Goal: Obtain resource: Download file/media

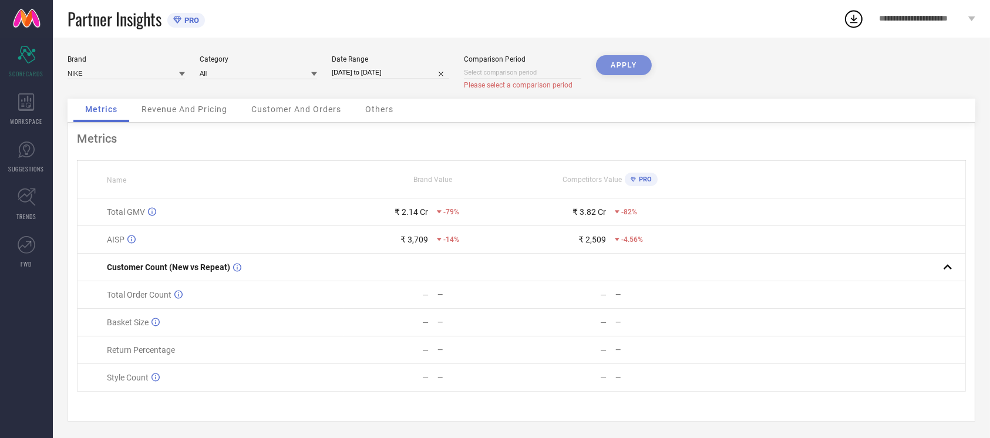
click at [524, 73] on input at bounding box center [522, 72] width 117 height 12
select select "9"
select select "2025"
select select "10"
select select "2025"
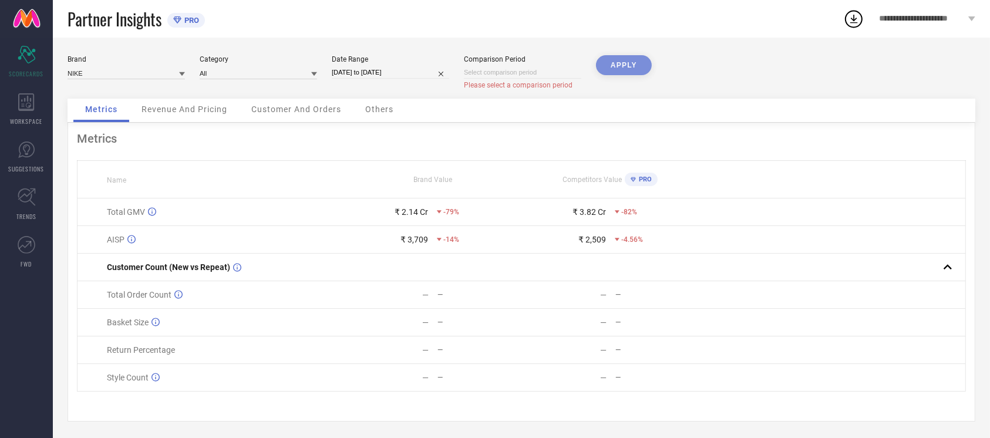
click at [268, 12] on div "Partner Insights PRO" at bounding box center [456, 19] width 776 height 38
select select "9"
select select "2025"
select select "10"
select select "2025"
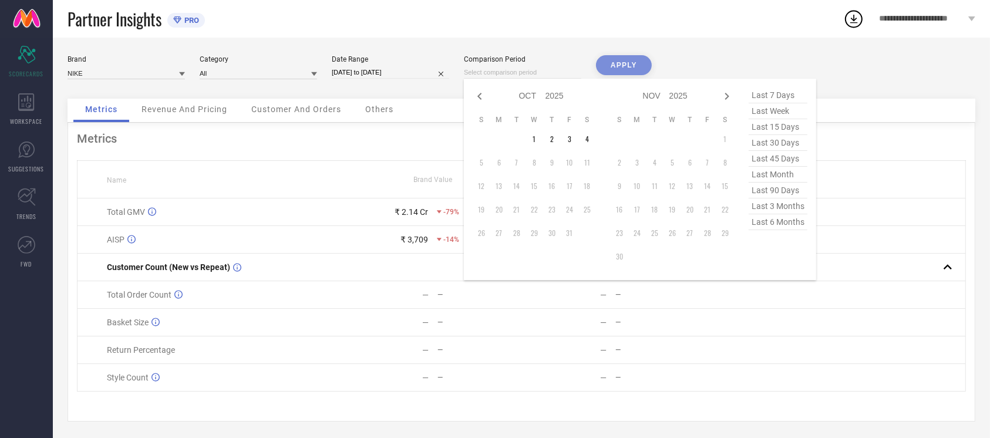
click at [499, 75] on input at bounding box center [522, 72] width 117 height 12
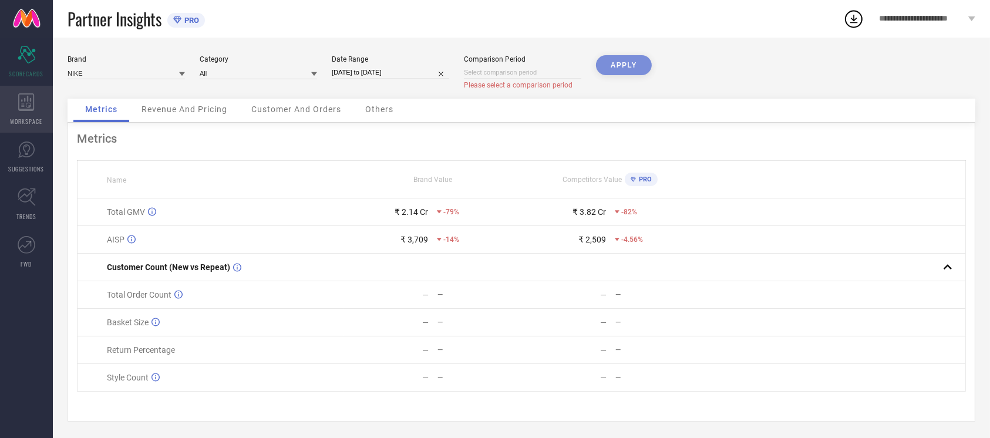
click at [18, 114] on div "WORKSPACE" at bounding box center [26, 109] width 53 height 47
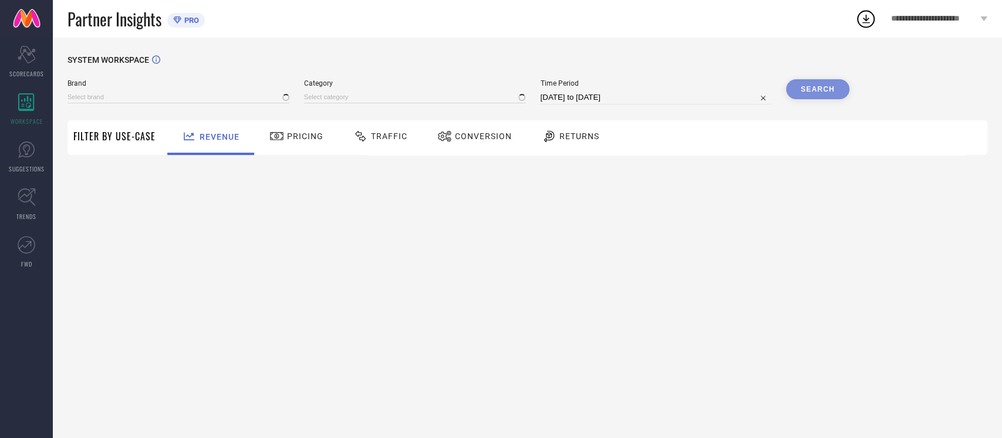
type input "NIKE"
type input "All"
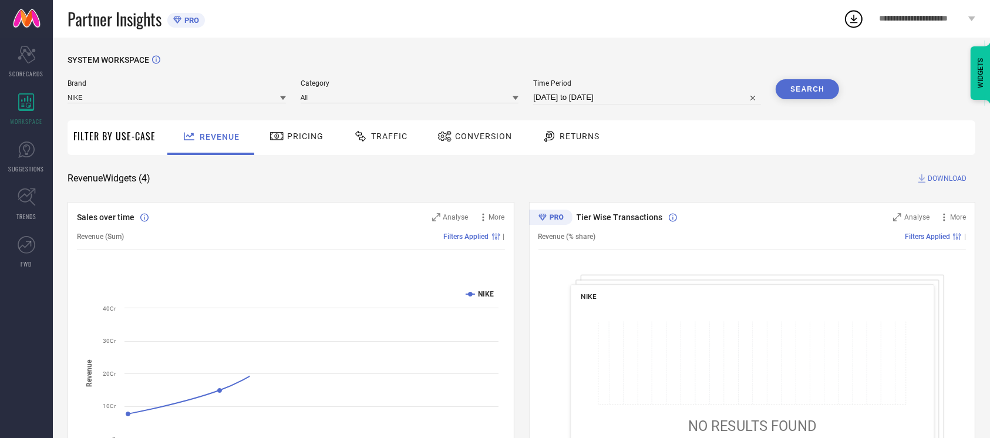
click at [495, 143] on div "Conversion" at bounding box center [474, 136] width 80 height 20
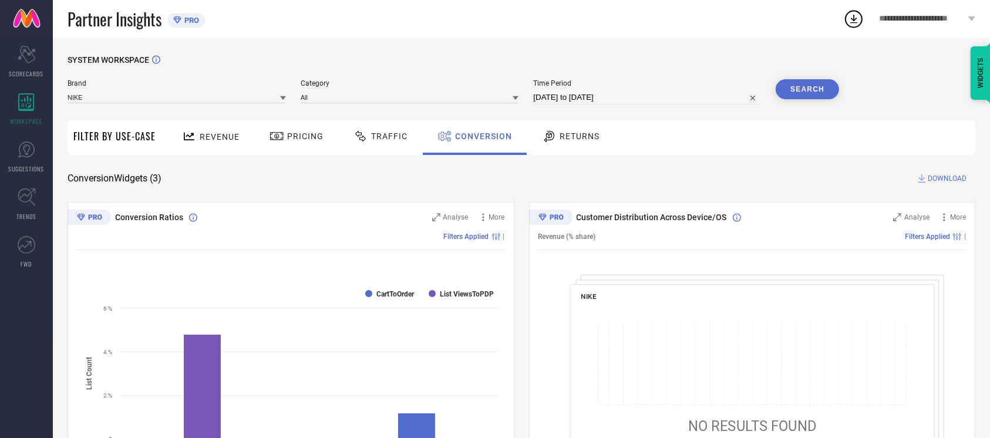
click at [638, 95] on input "[DATE] to [DATE]" at bounding box center [647, 97] width 228 height 14
select select "8"
select select "2025"
select select "9"
select select "2025"
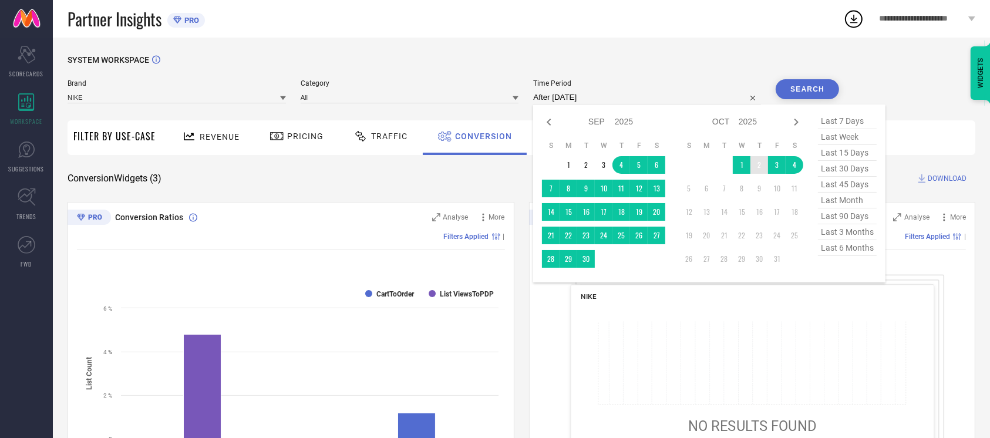
click at [751, 164] on td "2" at bounding box center [759, 165] width 18 height 18
type input "[DATE] to [DATE]"
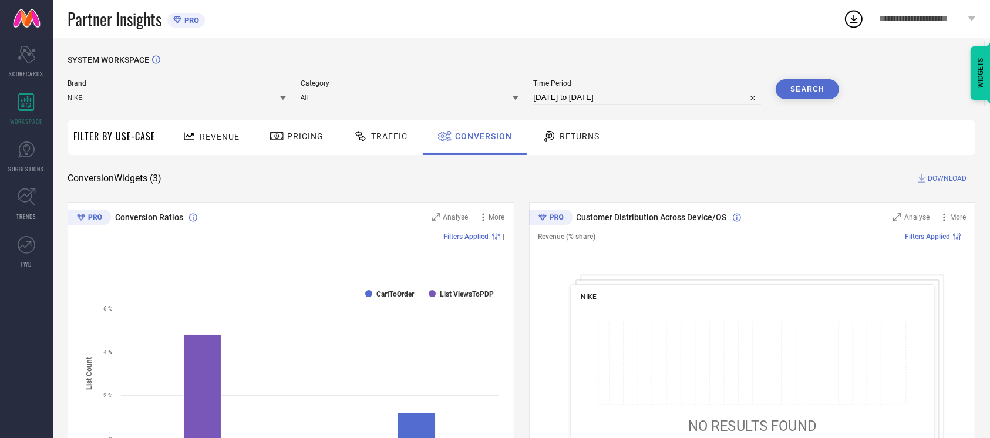
click at [807, 92] on button "Search" at bounding box center [807, 89] width 63 height 20
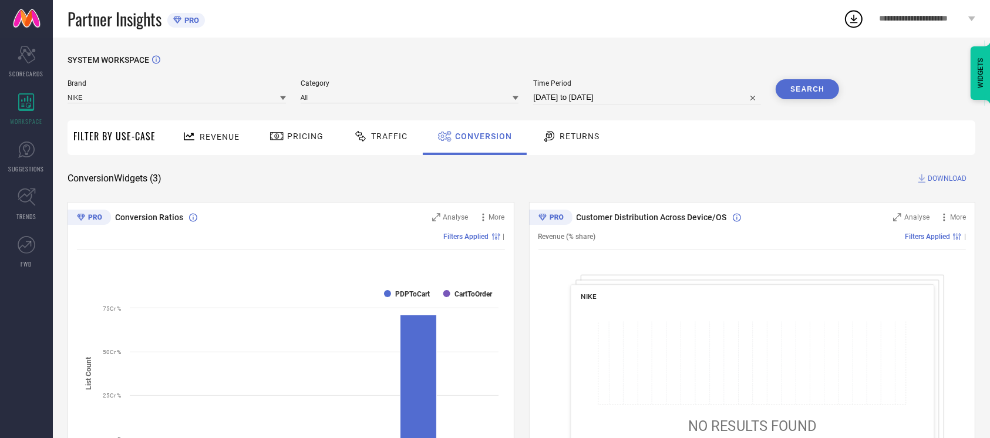
click at [945, 178] on span "DOWNLOAD" at bounding box center [947, 179] width 39 height 12
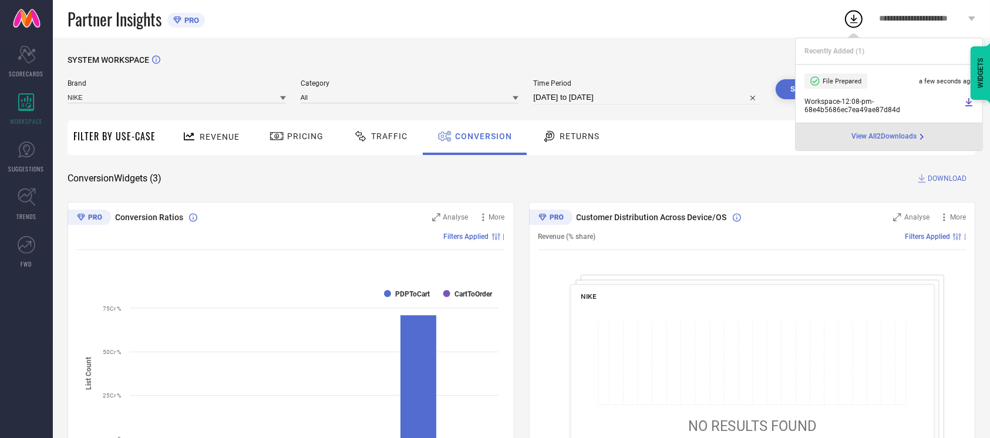
click at [538, 48] on div "SYSTEM WORKSPACE Brand NIKE Category All Time Period [DATE] to [DATE] Search Fi…" at bounding box center [521, 430] width 937 height 784
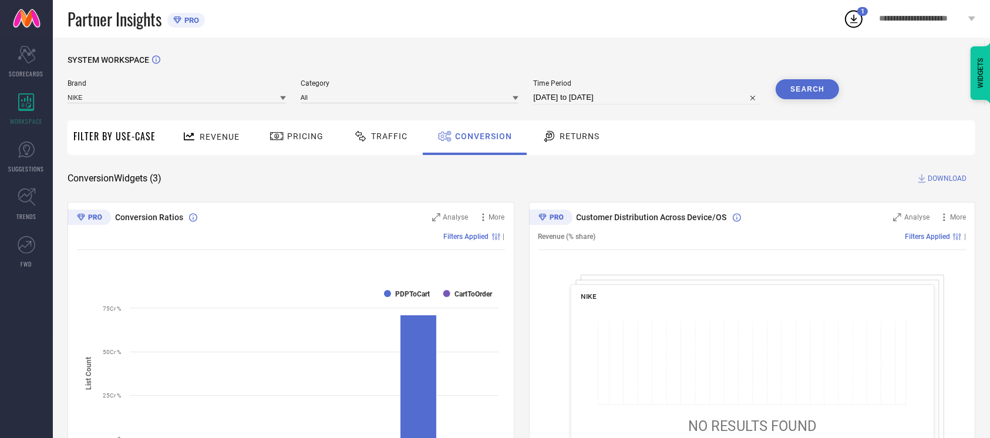
select select "9"
select select "2025"
select select "10"
select select "2025"
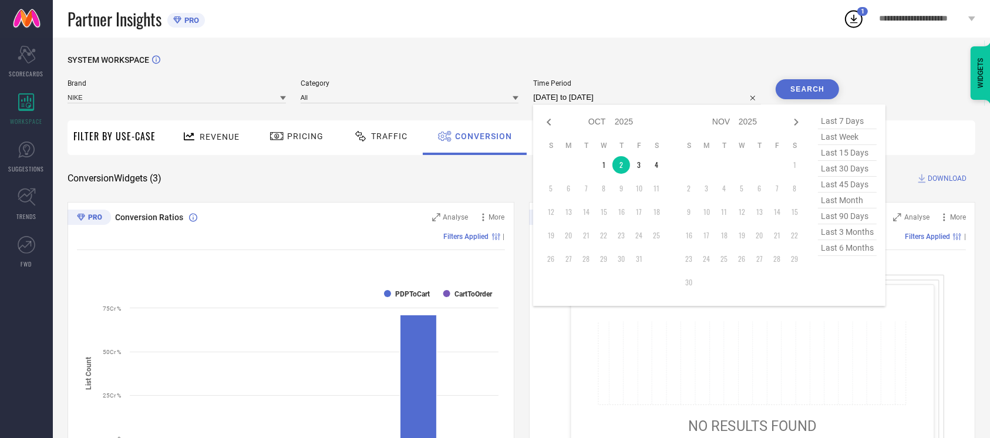
click at [730, 99] on input "[DATE] to [DATE]" at bounding box center [647, 97] width 228 height 14
click at [547, 122] on icon at bounding box center [549, 122] width 14 height 14
select select "8"
select select "2025"
select select "9"
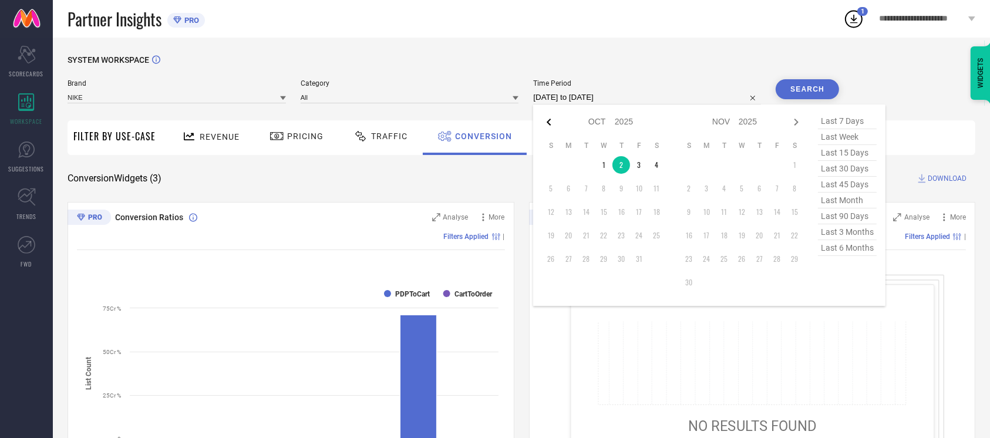
select select "2025"
click at [568, 256] on td "29" at bounding box center [569, 259] width 18 height 18
type input "[DATE] to [DATE]"
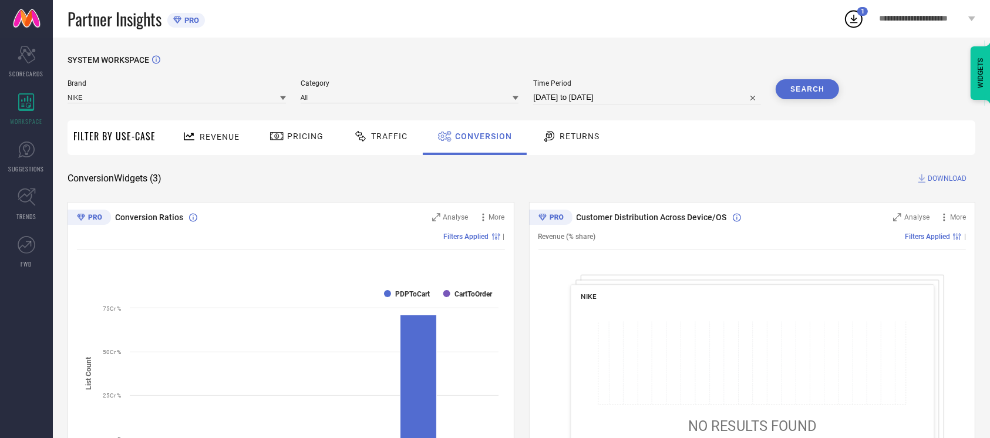
click at [806, 84] on button "Search" at bounding box center [807, 89] width 63 height 20
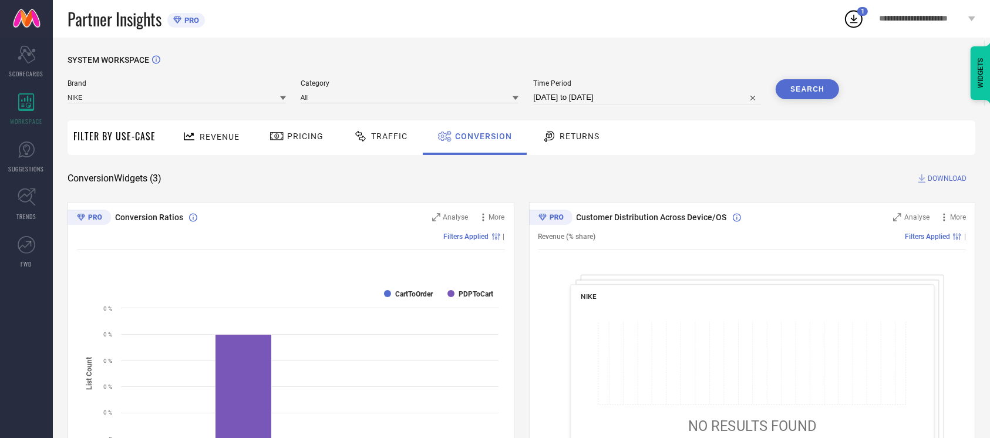
click at [946, 173] on span "DOWNLOAD" at bounding box center [947, 179] width 39 height 12
click at [482, 33] on div "Partner Insights PRO" at bounding box center [456, 19] width 776 height 38
